Goal: Task Accomplishment & Management: Manage account settings

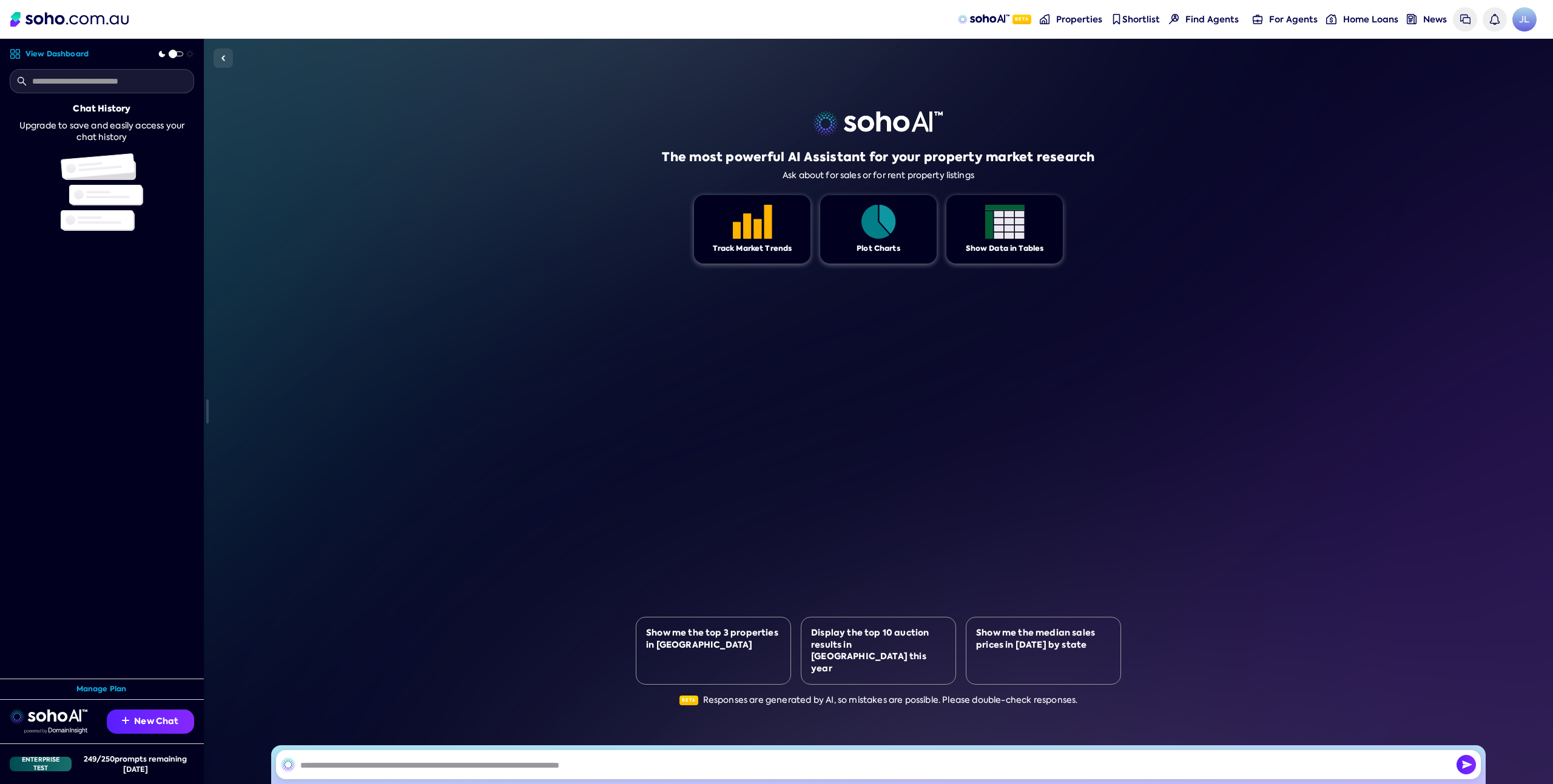
click at [449, 225] on div "The most powerful AI Assistant for your property market research Ask about for …" at bounding box center [879, 411] width 1349 height 745
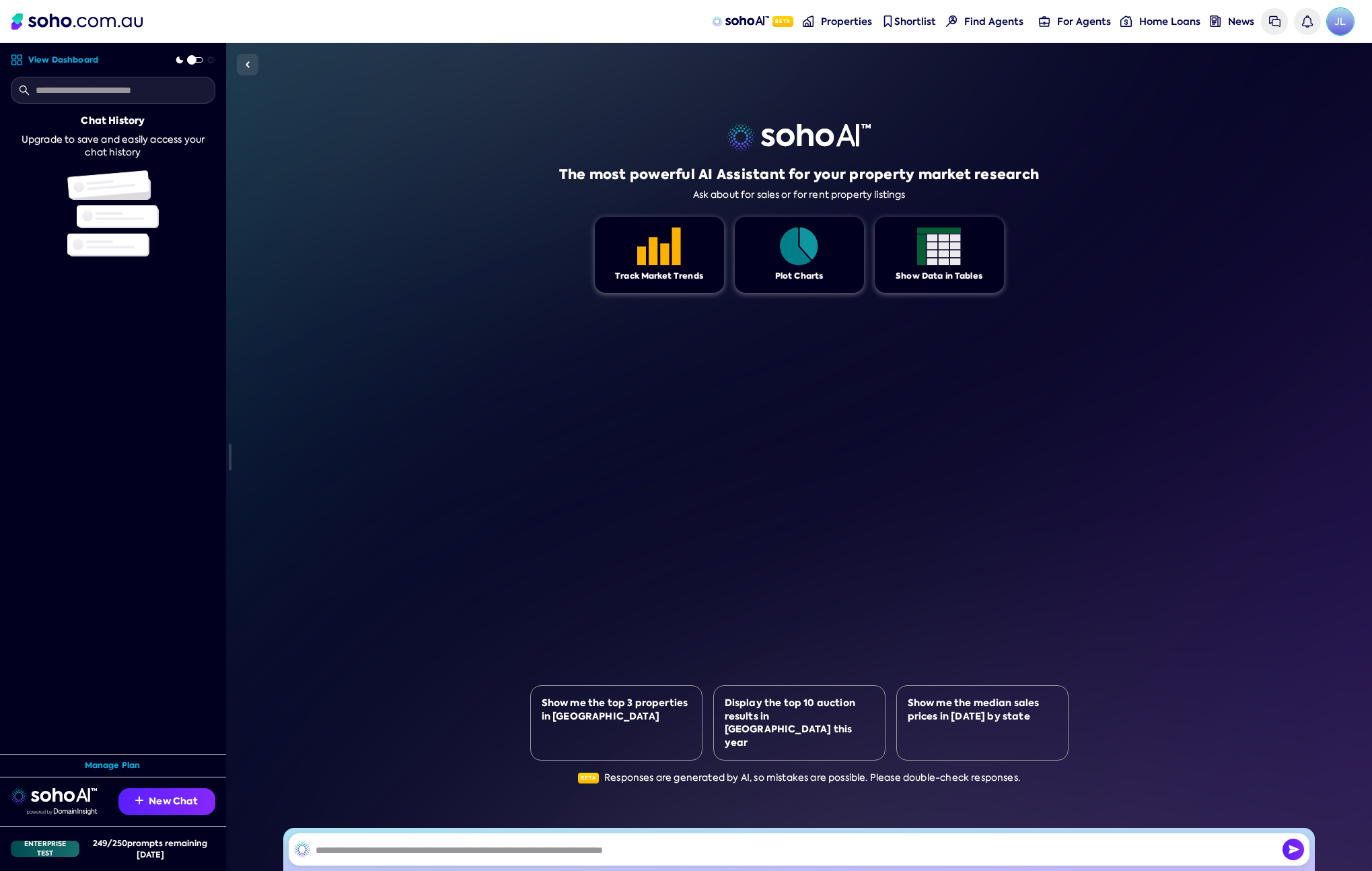
click at [1338, 21] on span "JL" at bounding box center [1340, 21] width 27 height 27
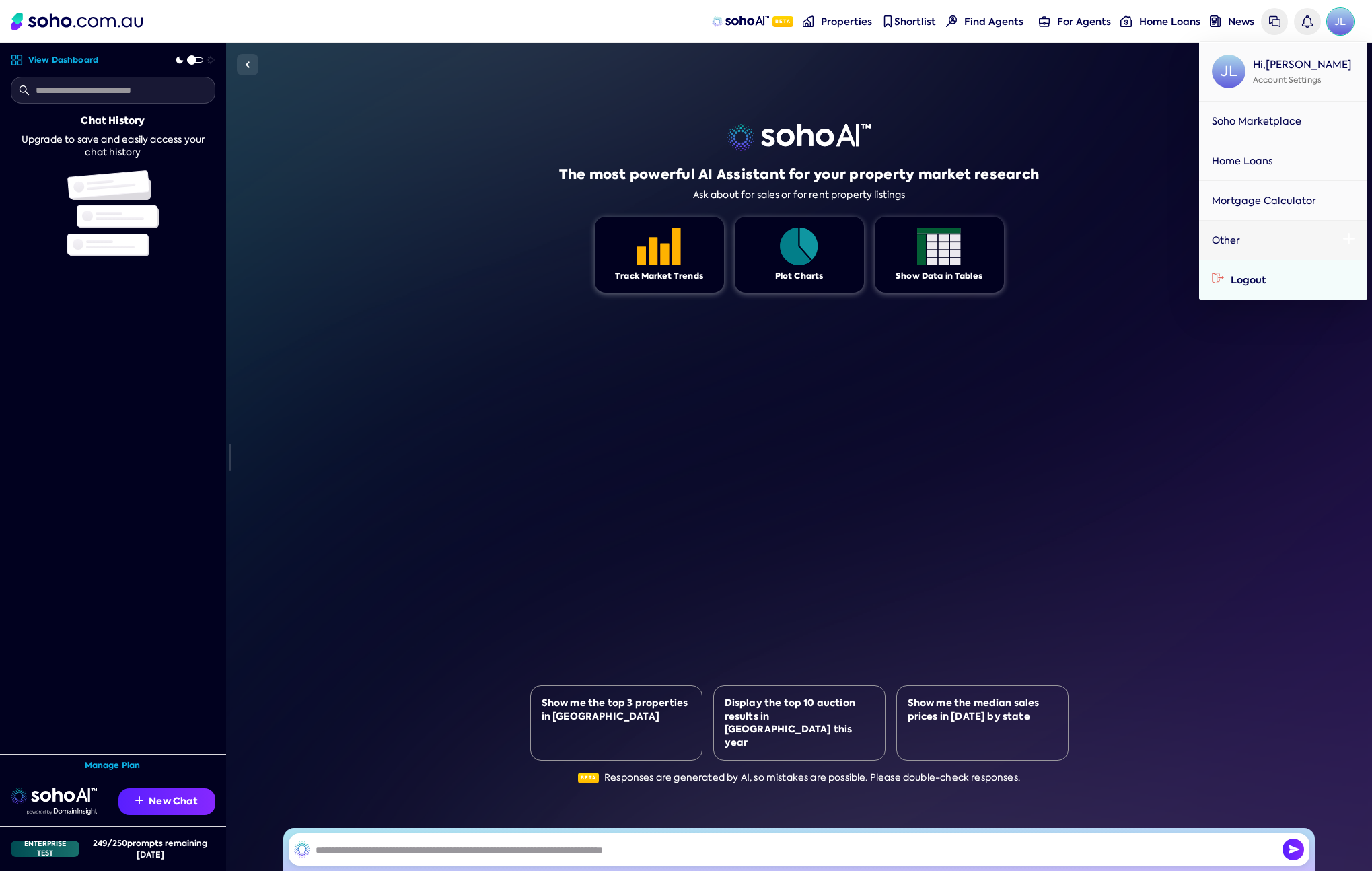
click at [1262, 275] on span "Logout" at bounding box center [1249, 280] width 35 height 13
